Goal: Transaction & Acquisition: Purchase product/service

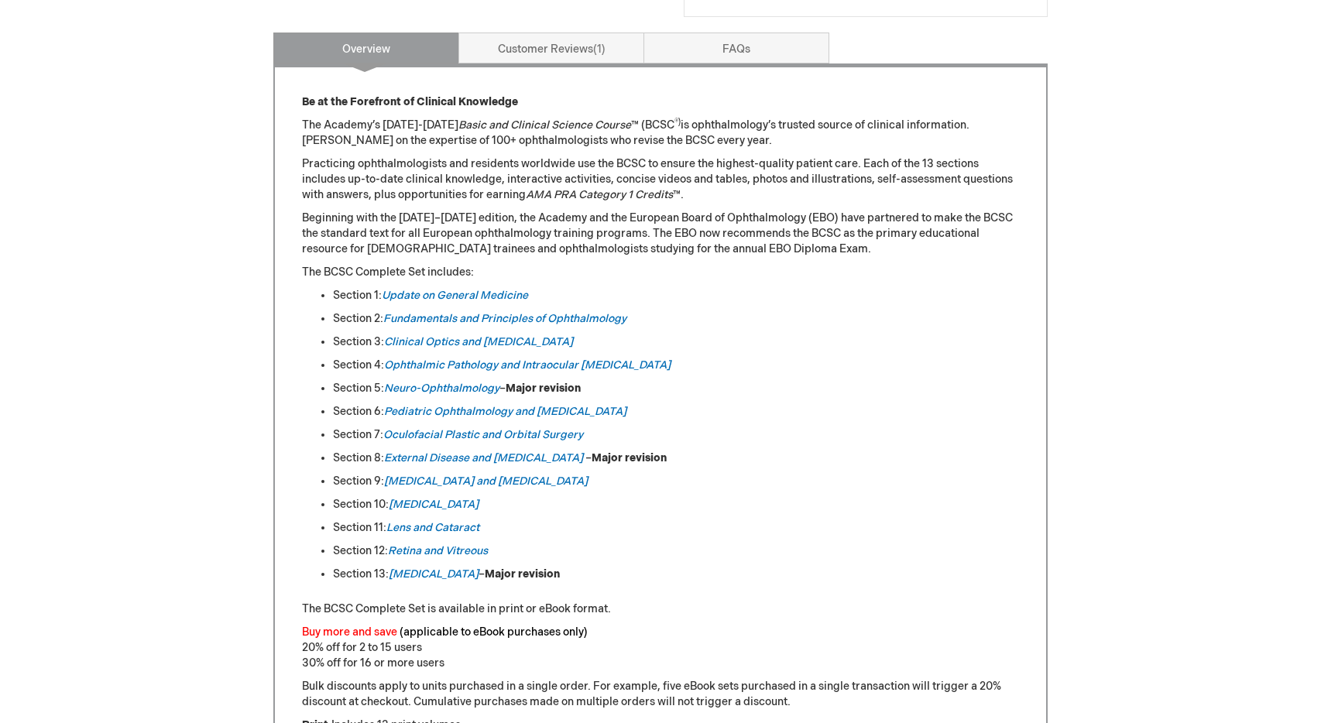
scroll to position [636, 0]
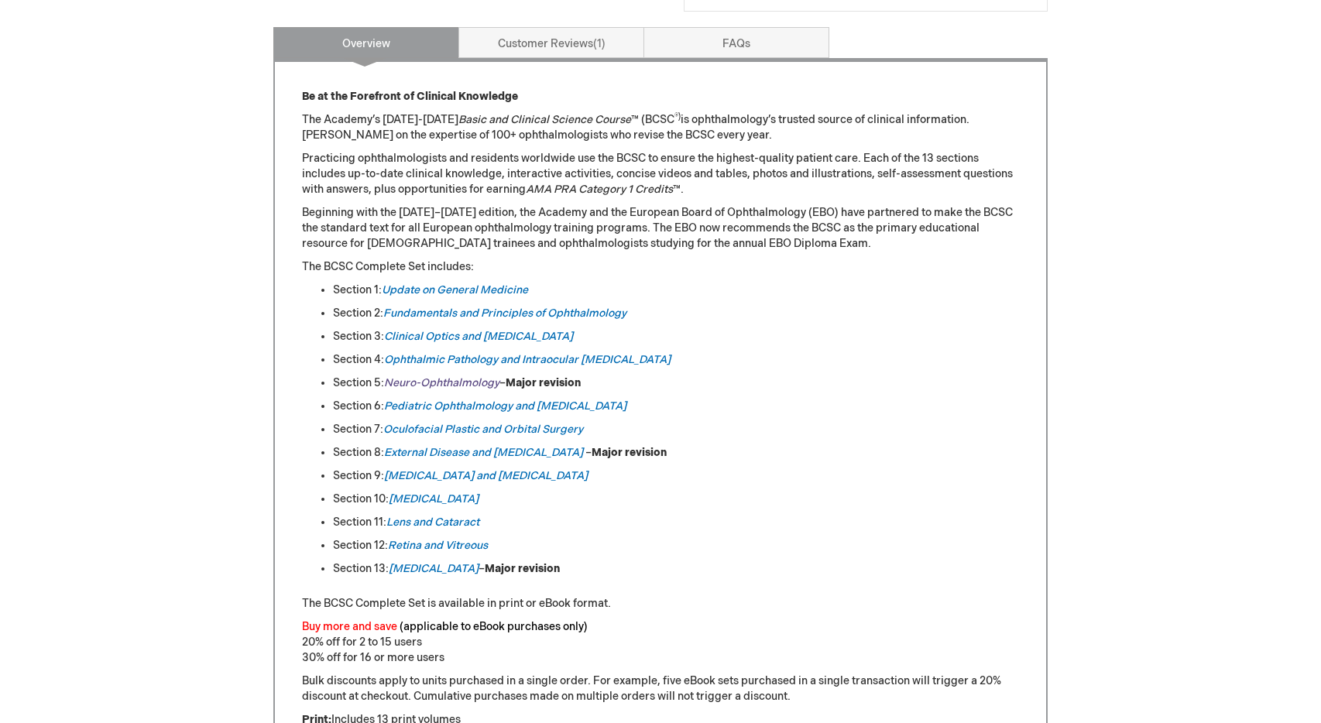
click at [400, 381] on em "Neuro-Ophthalmology" at bounding box center [441, 382] width 115 height 13
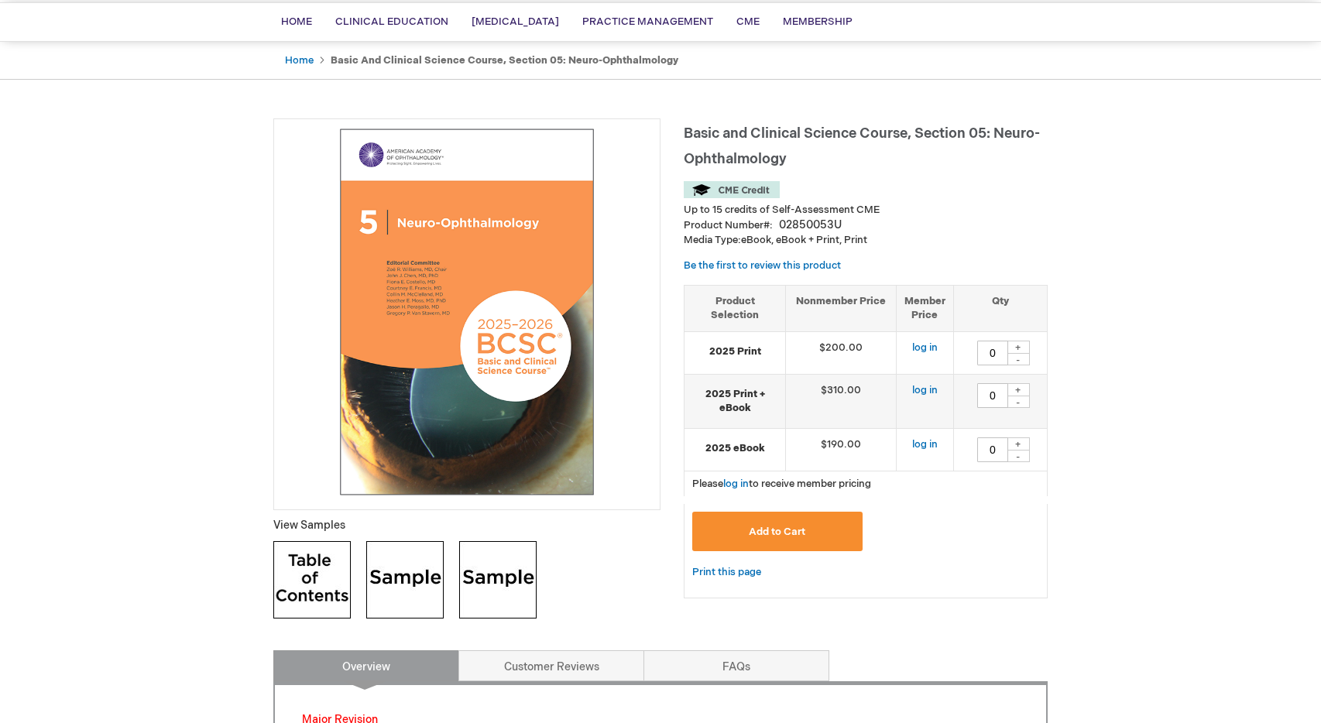
scroll to position [64, 0]
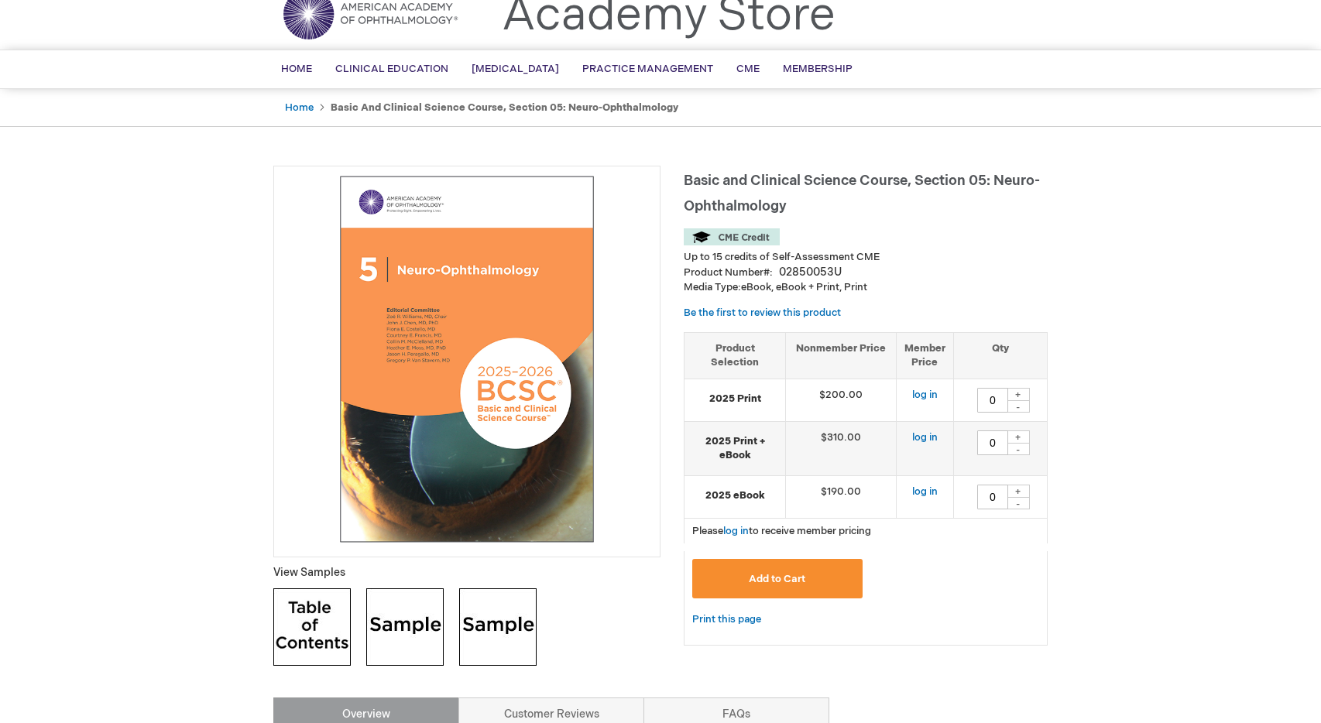
click at [792, 583] on button "Add to Cart" at bounding box center [777, 579] width 170 height 40
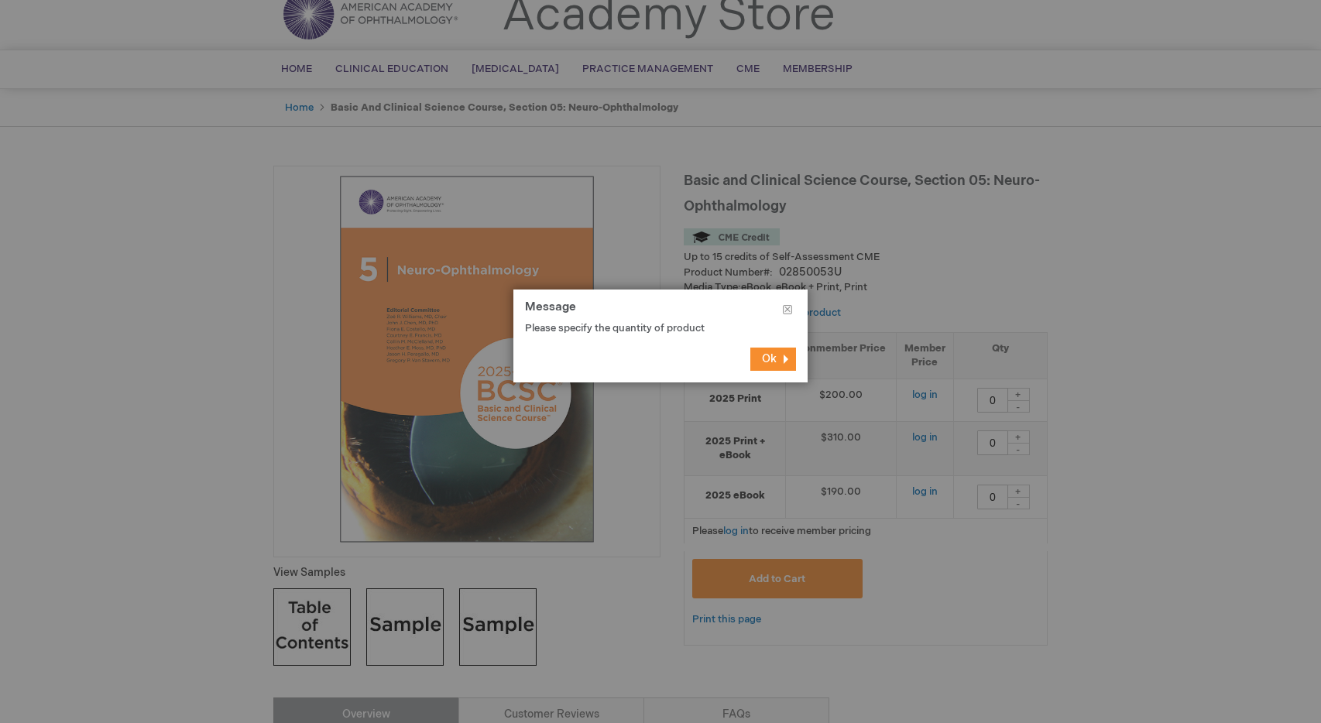
click at [778, 345] on footer "Ok" at bounding box center [661, 359] width 294 height 46
click at [778, 356] on button "Ok" at bounding box center [774, 359] width 46 height 23
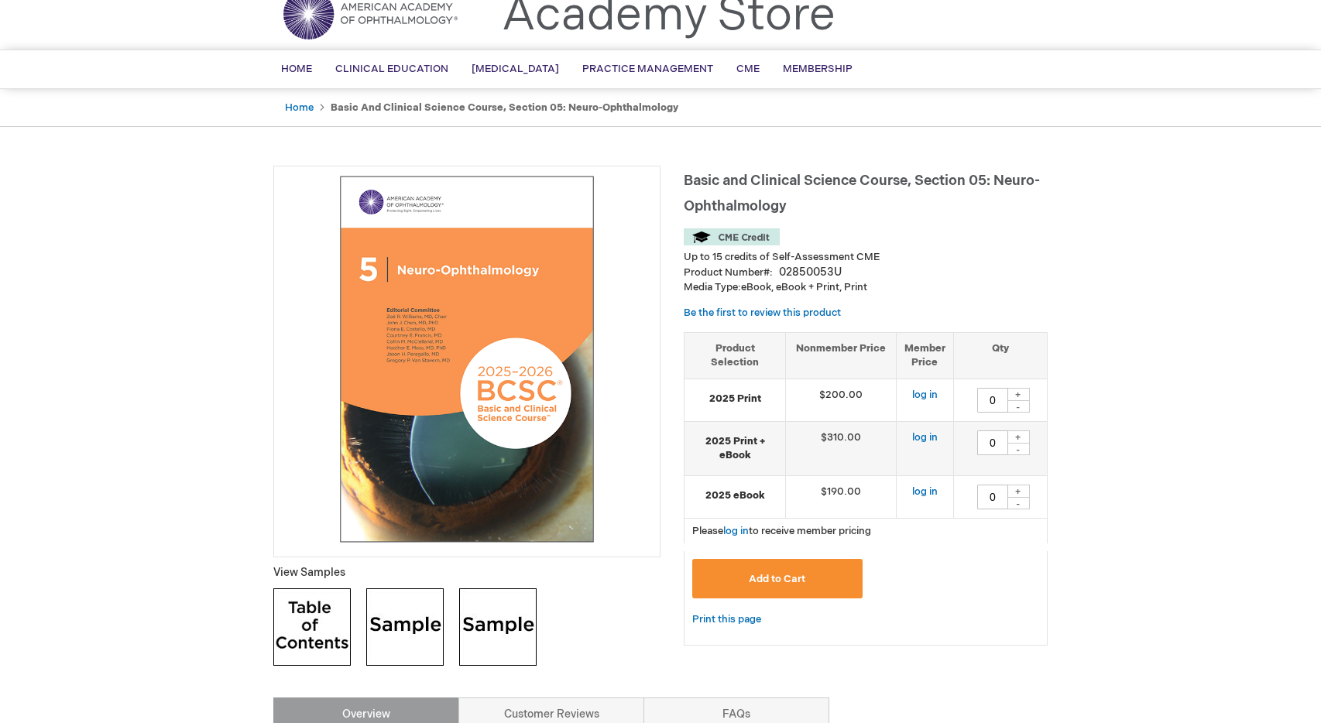
click at [1017, 391] on div "+" at bounding box center [1018, 394] width 23 height 13
type input "1"
click at [753, 568] on button "Add to Cart" at bounding box center [777, 579] width 170 height 40
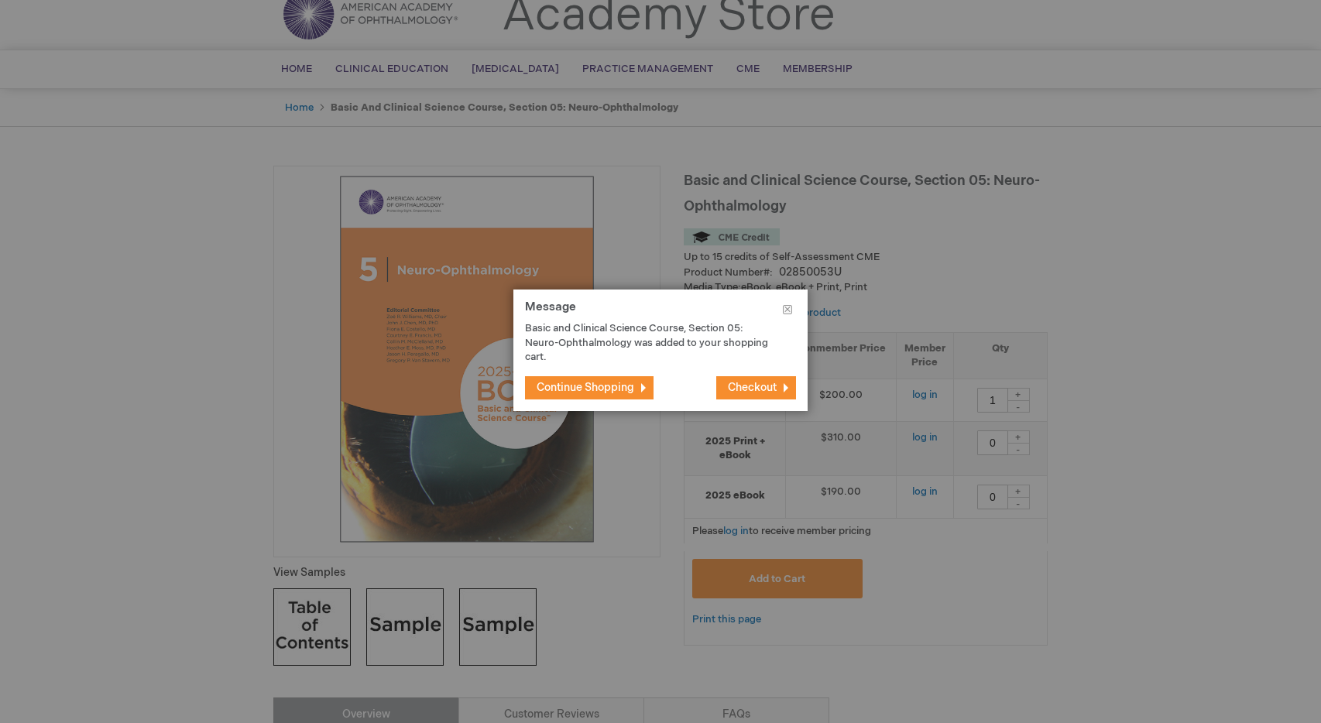
click at [737, 385] on span "Checkout" at bounding box center [752, 387] width 49 height 13
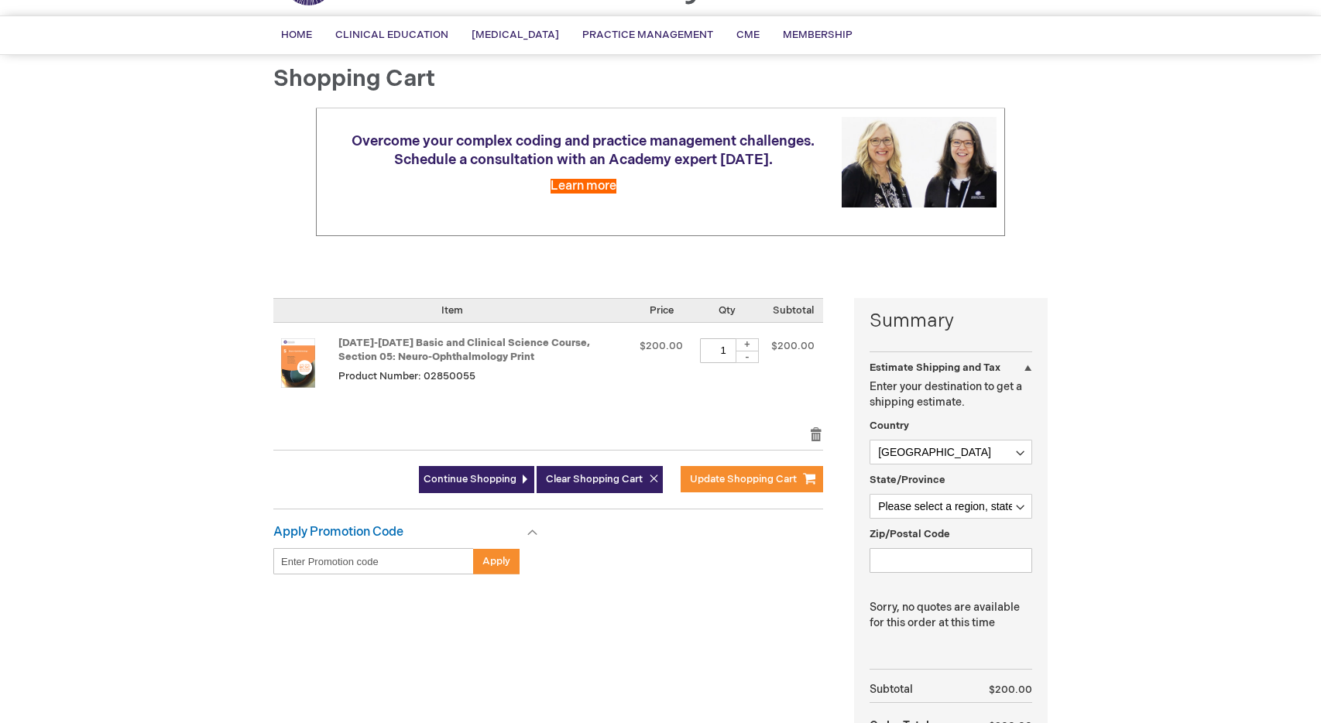
scroll to position [108, 0]
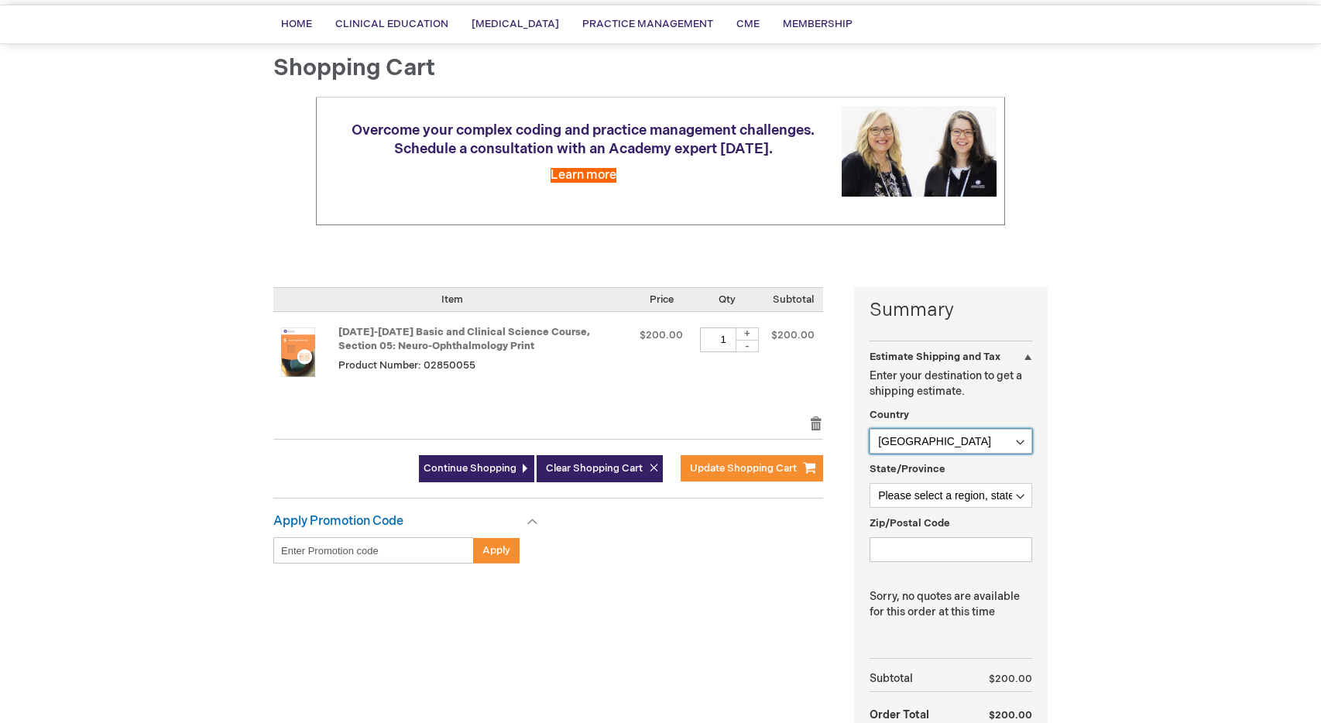
select select "DE"
select select "85"
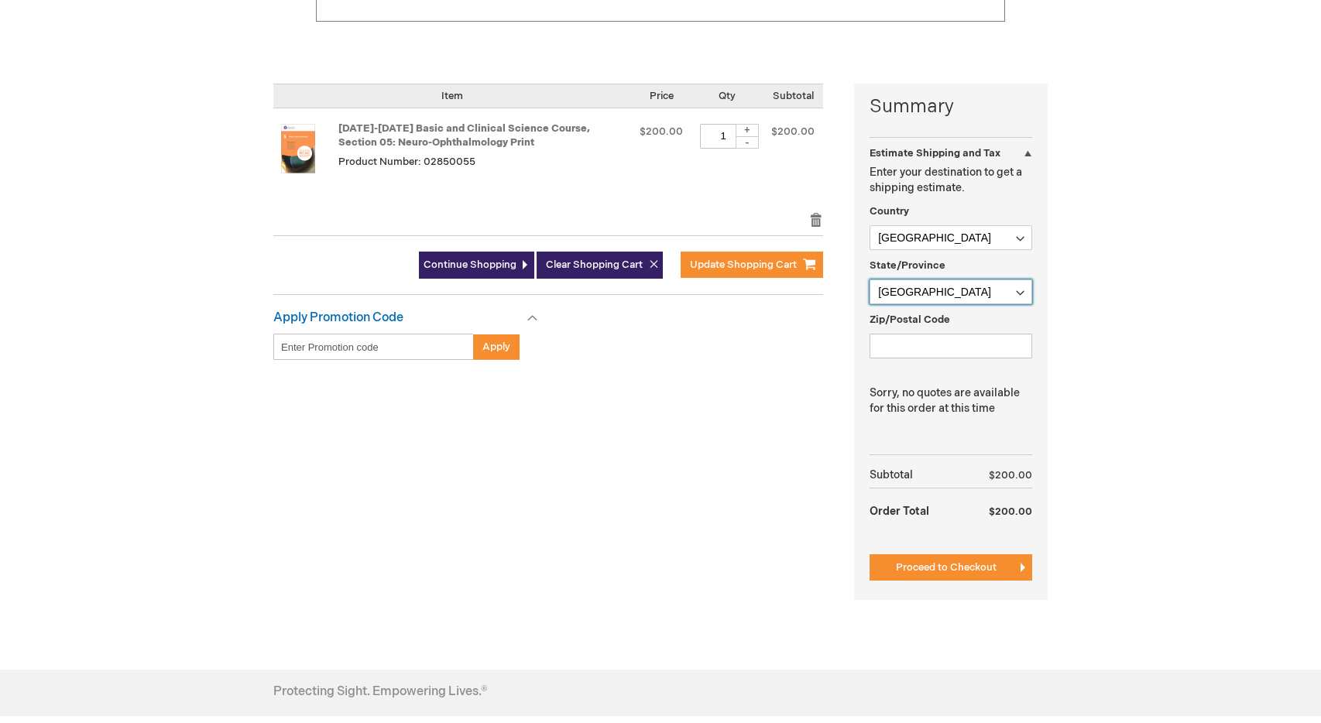
scroll to position [313, 0]
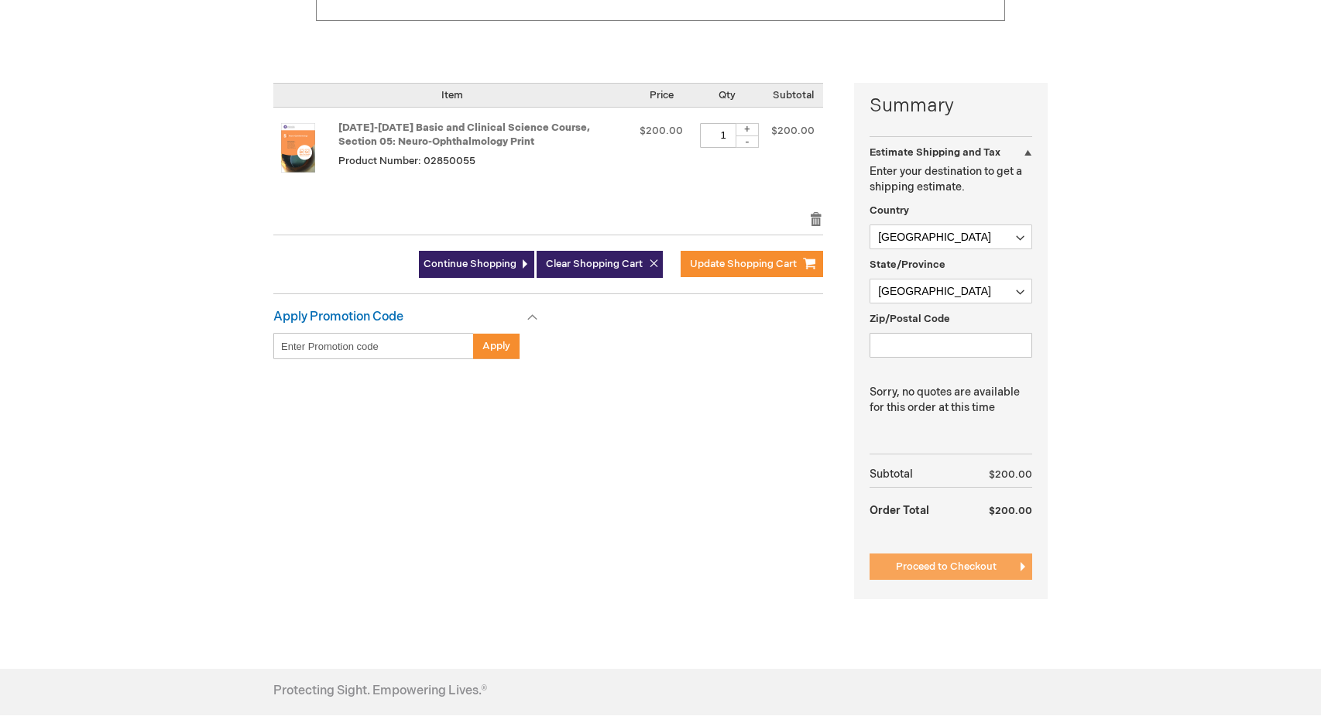
click at [954, 554] on button "Proceed to Checkout" at bounding box center [951, 567] width 163 height 26
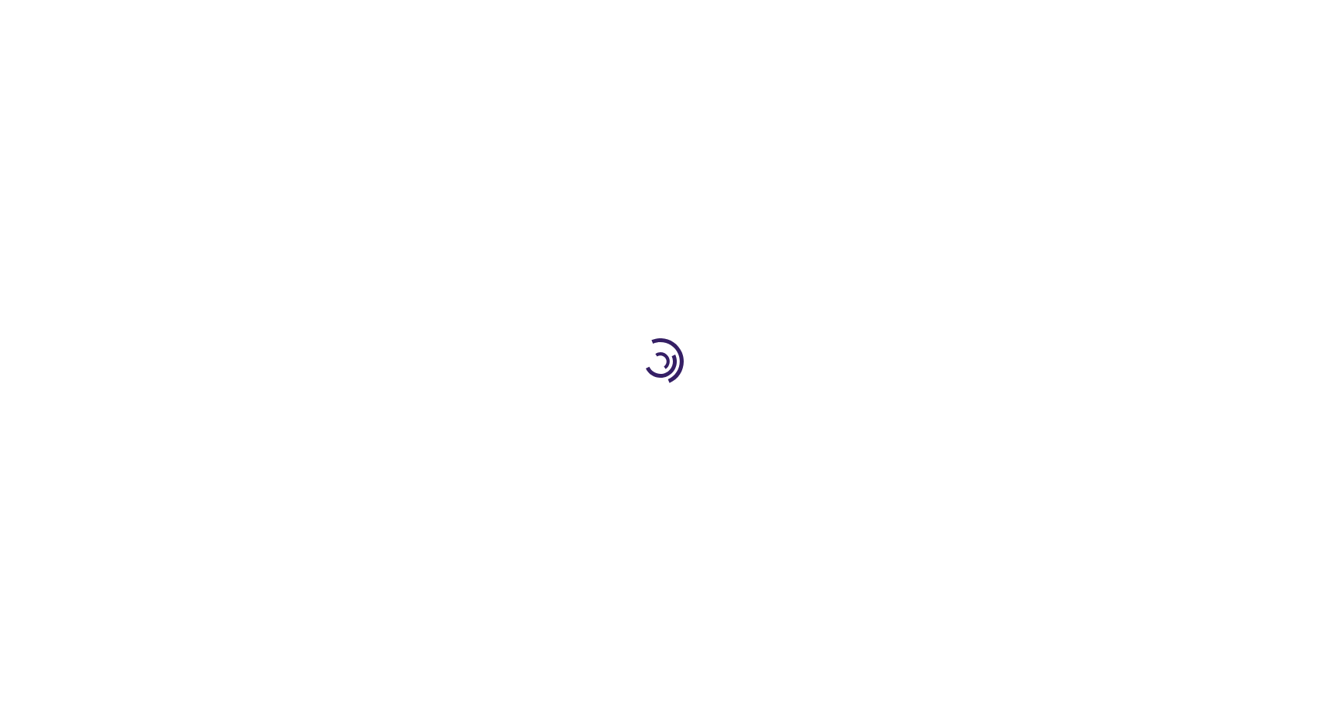
scroll to position [247, 0]
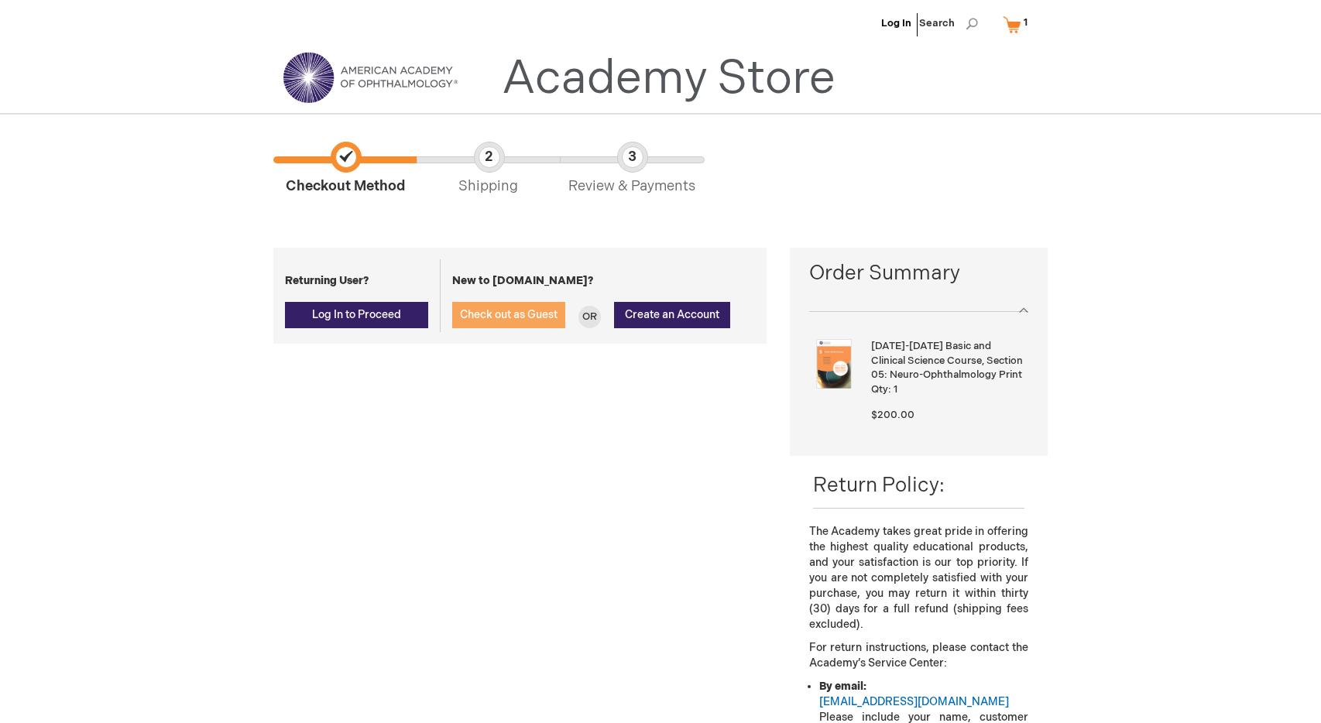
click at [551, 321] on span "Check out as Guest" at bounding box center [509, 314] width 98 height 13
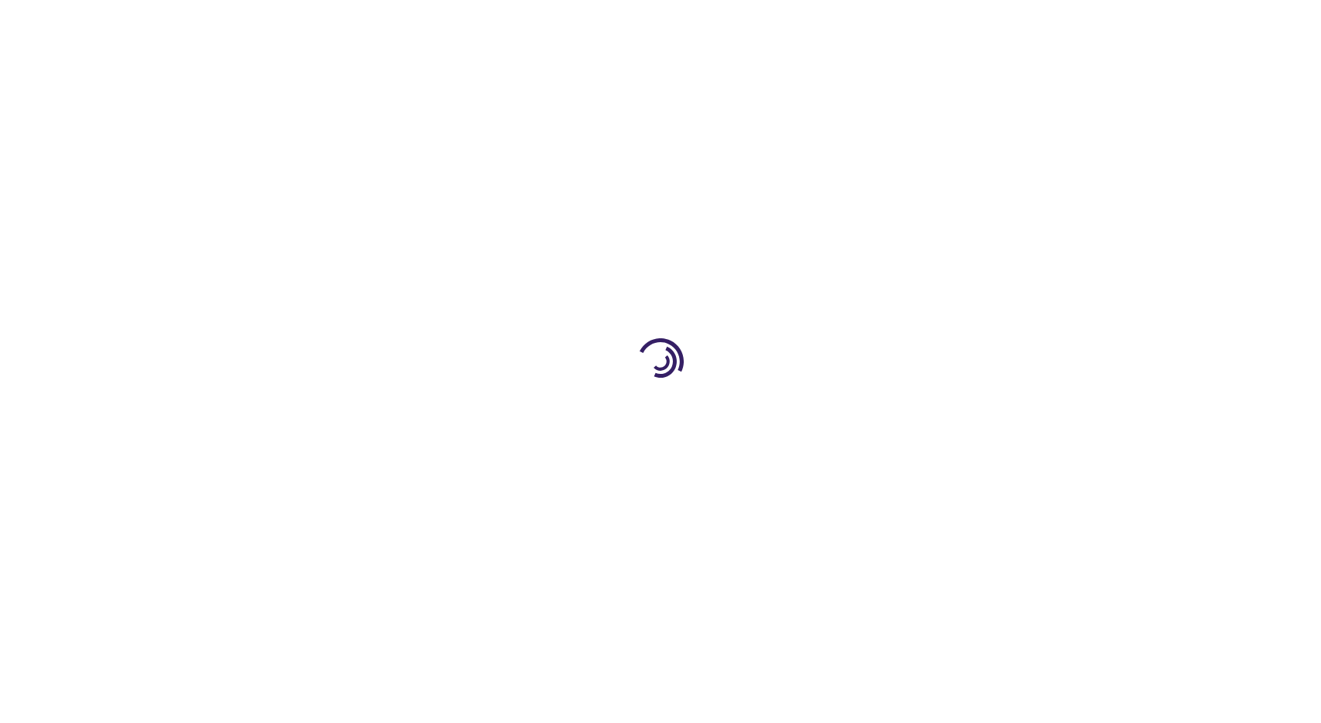
select select "DE"
select select "85"
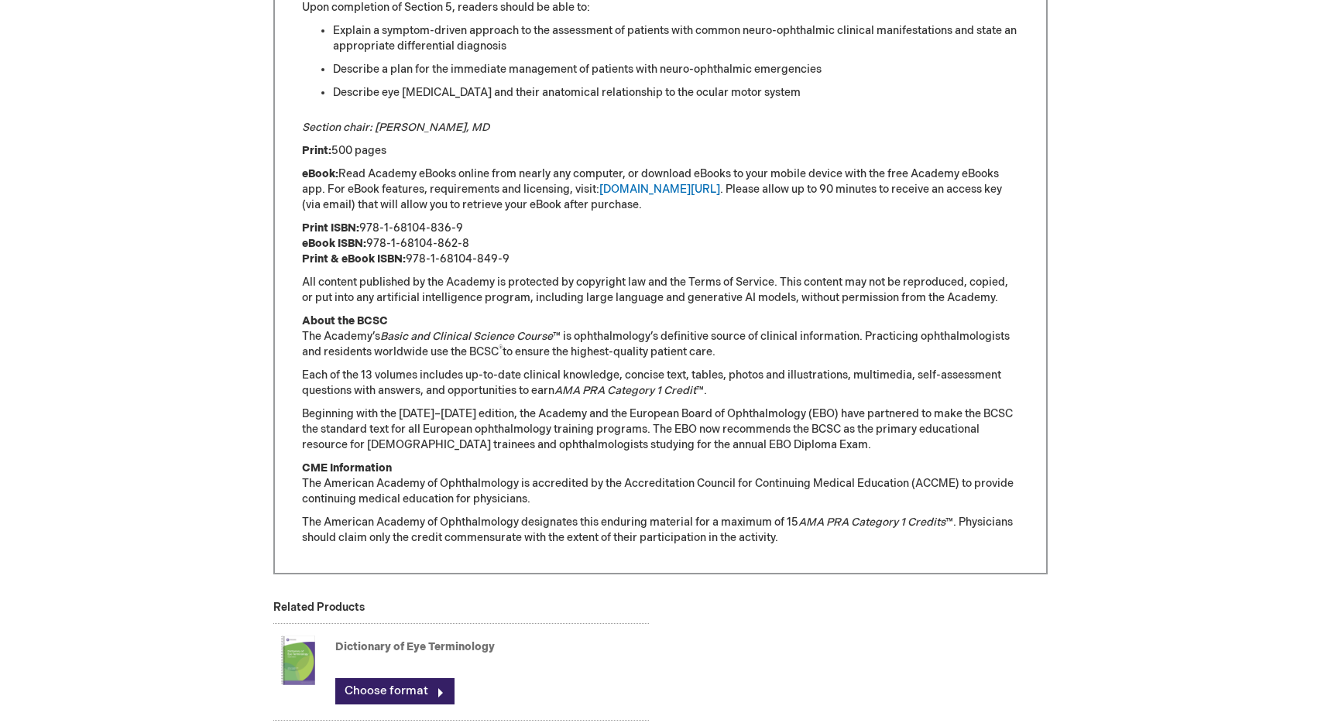
scroll to position [1140, 0]
